Goal: Transaction & Acquisition: Book appointment/travel/reservation

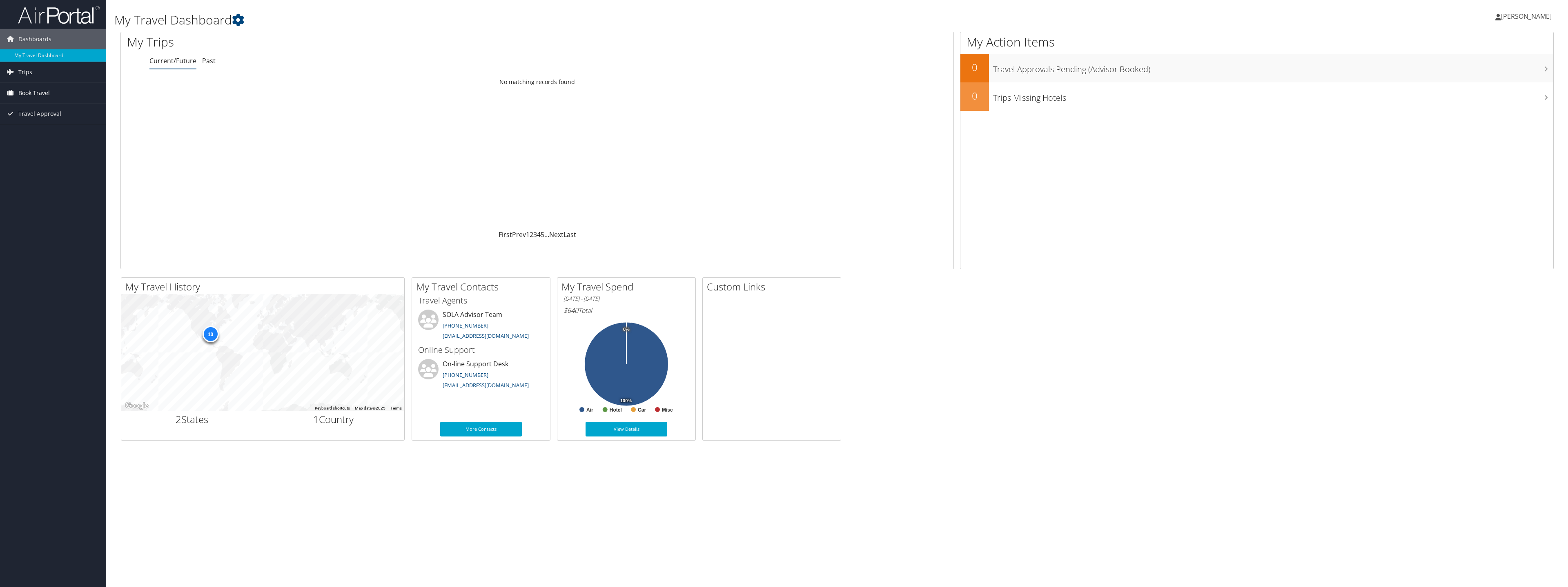
click at [38, 95] on span "Book Travel" at bounding box center [34, 93] width 32 height 21
click at [47, 120] on link "Book/Manage Online Trips" at bounding box center [53, 122] width 106 height 12
click at [55, 120] on link "Book/Manage Online Trips" at bounding box center [53, 122] width 106 height 12
